Goal: Task Accomplishment & Management: Manage account settings

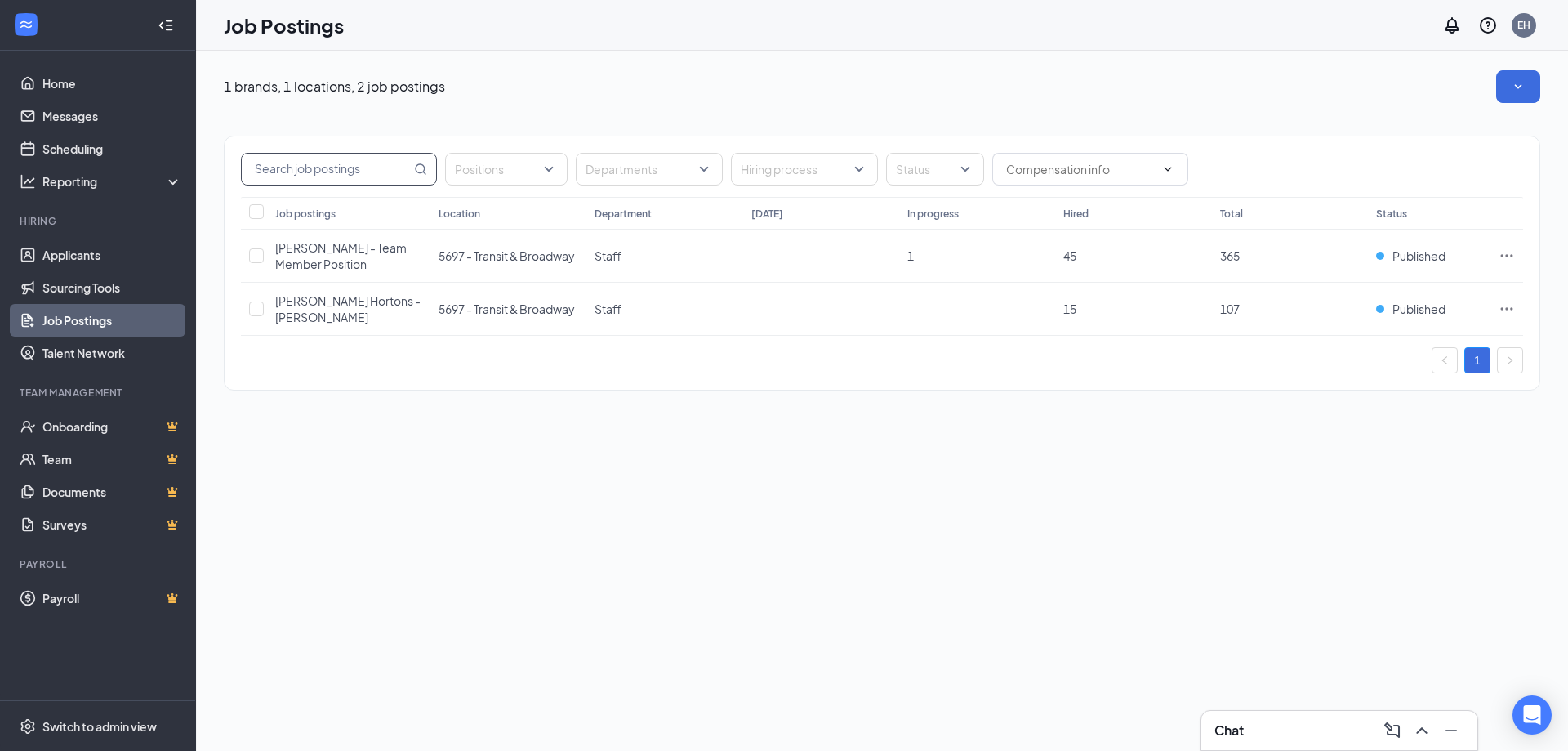
click at [334, 172] on input "text" at bounding box center [326, 169] width 169 height 31
click at [260, 209] on input "Select all" at bounding box center [256, 211] width 14 height 14
checkbox input "true"
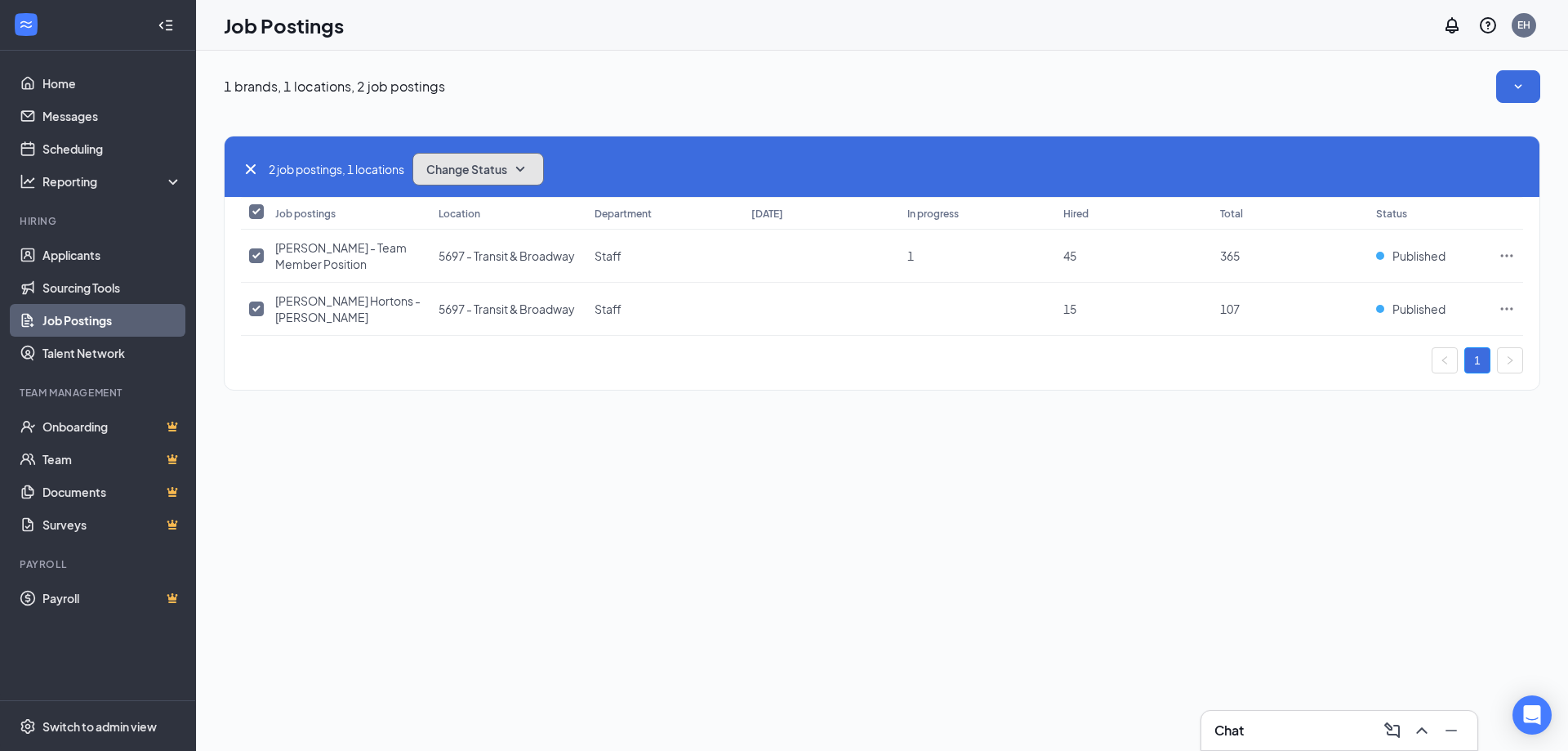
click at [499, 159] on button "Change Status" at bounding box center [477, 169] width 131 height 33
click at [491, 263] on div "Unpublish" at bounding box center [515, 249] width 196 height 36
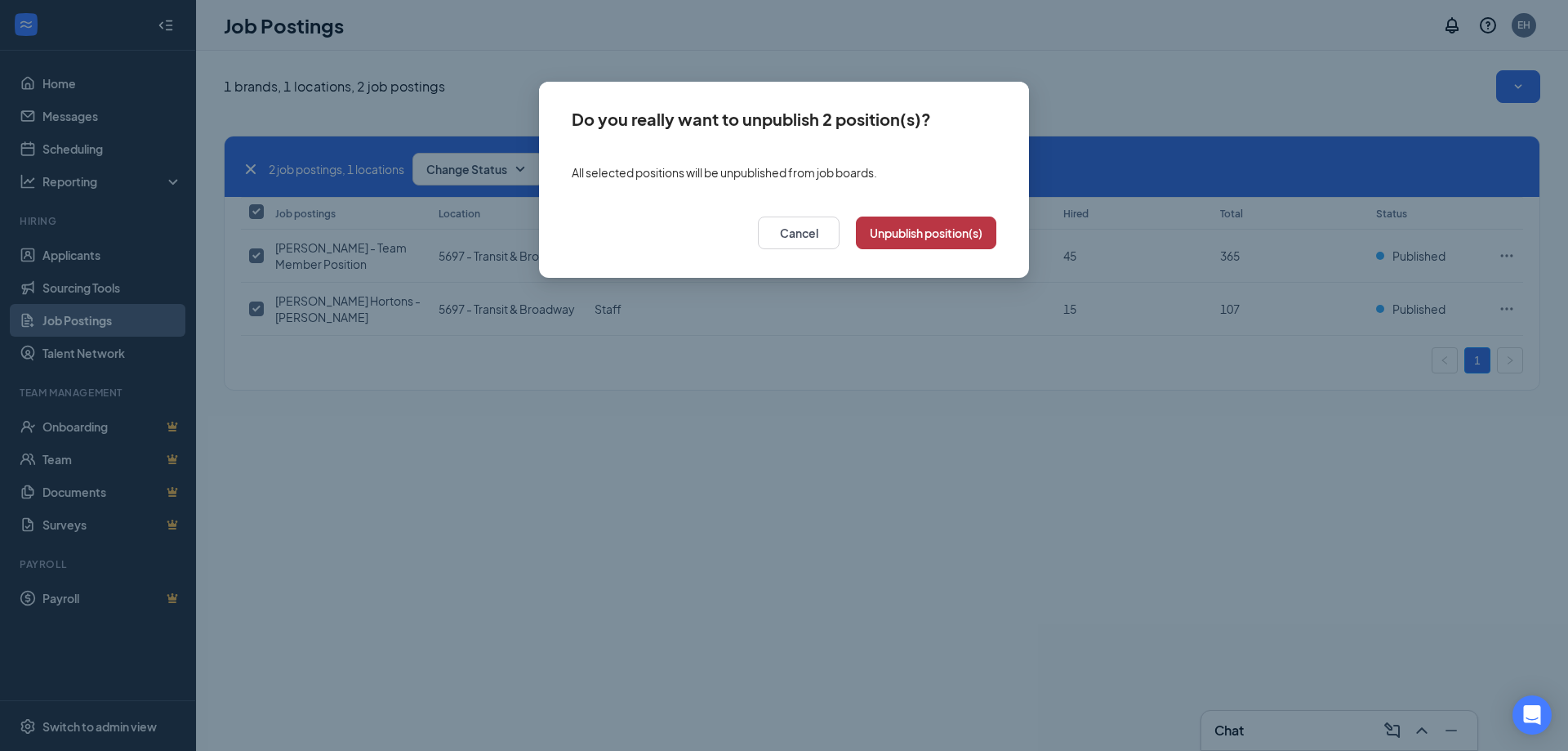
click at [908, 228] on button "Unpublish position(s)" at bounding box center [927, 233] width 141 height 33
